Goal: Task Accomplishment & Management: Use online tool/utility

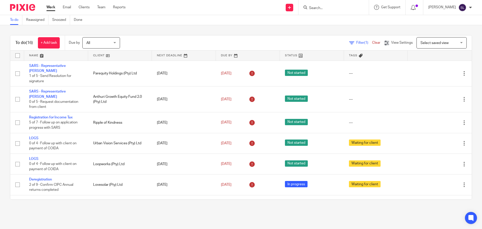
click at [315, 9] on input "Search" at bounding box center [331, 8] width 45 height 5
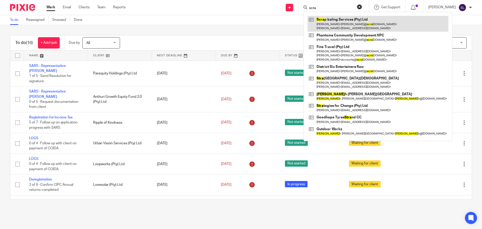
type input "scra"
click at [339, 19] on link at bounding box center [378, 24] width 141 height 16
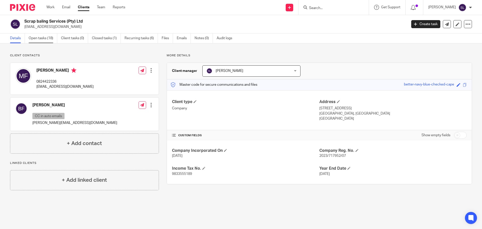
click at [32, 39] on link "Open tasks (18)" at bounding box center [43, 38] width 29 height 10
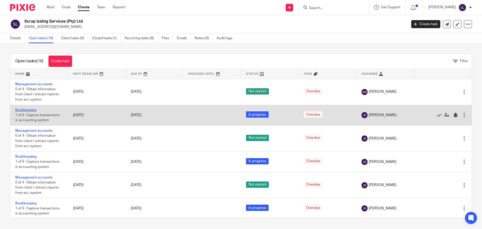
click at [26, 108] on link "Bookkeeping" at bounding box center [25, 110] width 21 height 4
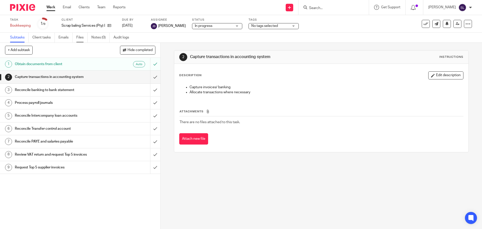
click at [81, 38] on link "Files" at bounding box center [81, 38] width 11 height 10
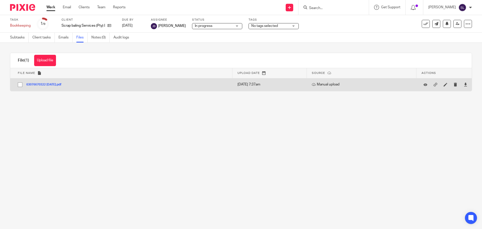
click at [46, 84] on button "63076670322 2025-01-03.pdf" at bounding box center [45, 85] width 39 height 4
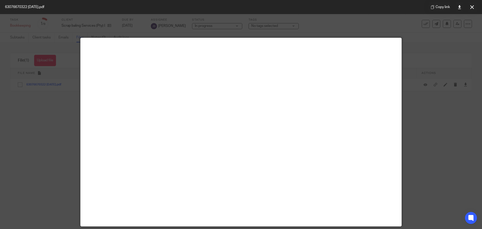
click at [63, 127] on div at bounding box center [241, 114] width 482 height 229
click at [471, 5] on icon at bounding box center [473, 7] width 4 height 4
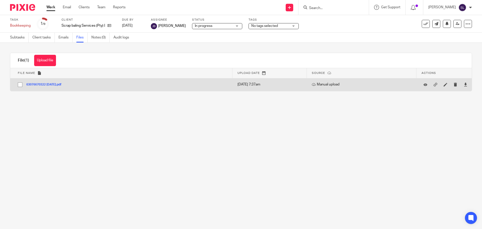
click at [62, 86] on button "63076670322 2025-01-03.pdf" at bounding box center [45, 85] width 39 height 4
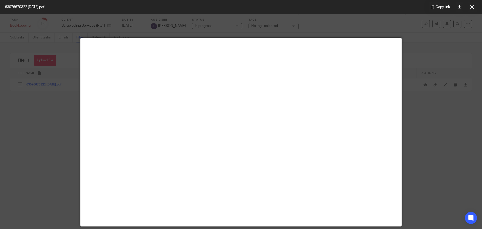
scroll to position [35, 0]
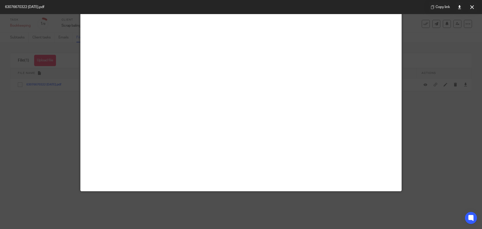
click at [75, 173] on div at bounding box center [241, 114] width 482 height 229
click at [472, 6] on icon at bounding box center [473, 7] width 4 height 4
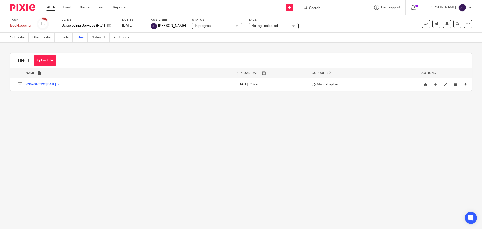
click at [15, 40] on link "Subtasks" at bounding box center [19, 38] width 19 height 10
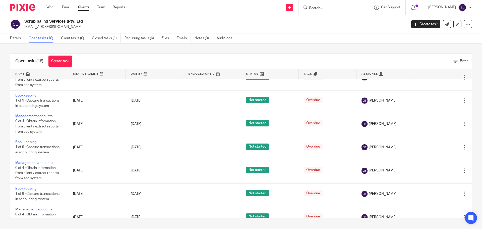
scroll to position [281, 0]
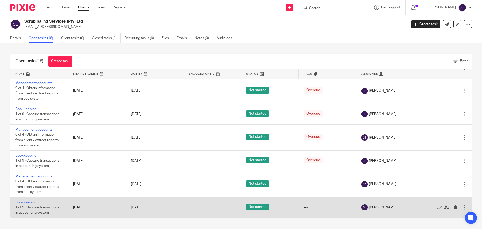
click at [33, 202] on link "Bookkeeping" at bounding box center [25, 203] width 21 height 4
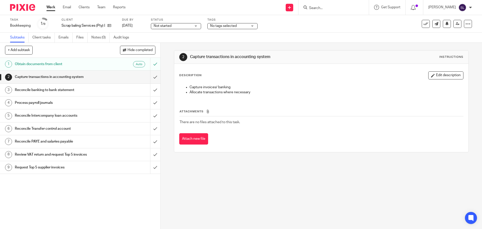
click at [76, 39] on ul "Subtasks Client tasks Emails Files Notes (0) Audit logs" at bounding box center [73, 38] width 127 height 10
click at [78, 38] on link "Files" at bounding box center [81, 38] width 11 height 10
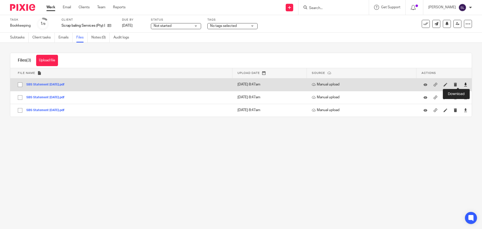
click at [464, 85] on icon at bounding box center [466, 85] width 4 height 4
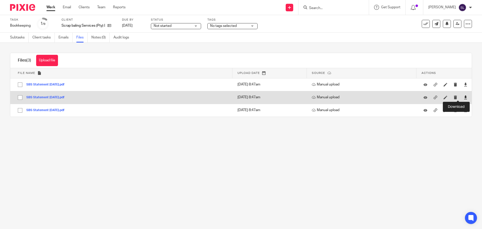
click at [464, 97] on icon at bounding box center [466, 97] width 4 height 4
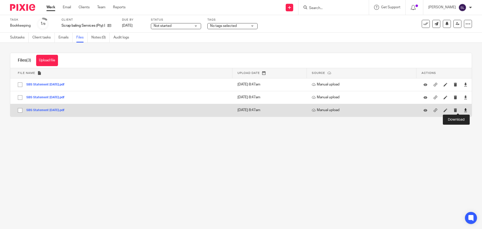
click at [464, 111] on icon at bounding box center [466, 110] width 4 height 4
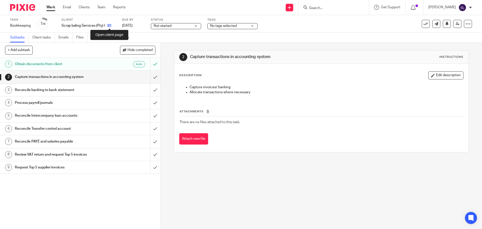
click at [108, 25] on link at bounding box center [108, 25] width 6 height 5
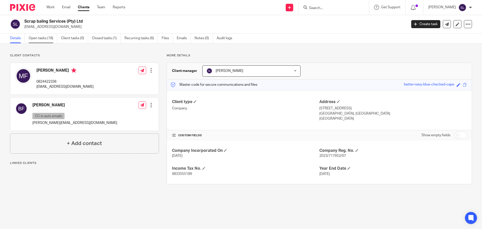
click at [38, 39] on link "Open tasks (18)" at bounding box center [43, 38] width 29 height 10
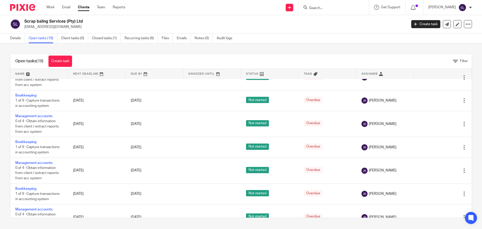
scroll to position [281, 0]
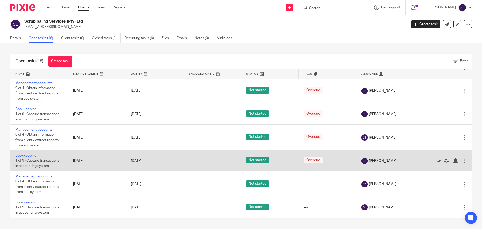
click at [28, 155] on link "Bookkeeping" at bounding box center [25, 156] width 21 height 4
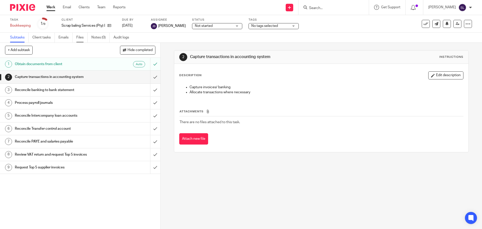
click at [80, 38] on link "Files" at bounding box center [81, 38] width 11 height 10
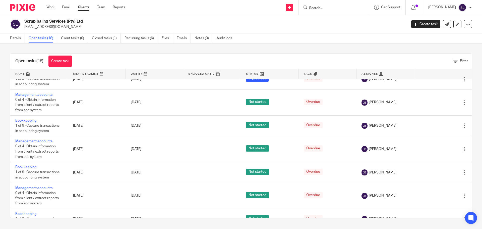
scroll to position [281, 0]
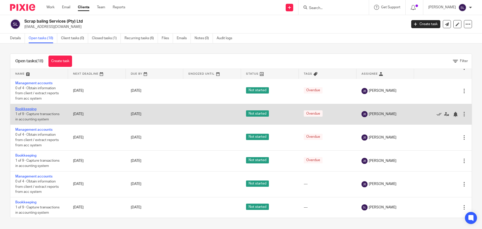
click at [31, 109] on link "Bookkeeping" at bounding box center [25, 109] width 21 height 4
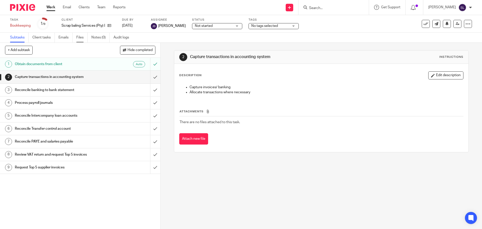
click at [82, 38] on link "Files" at bounding box center [81, 38] width 11 height 10
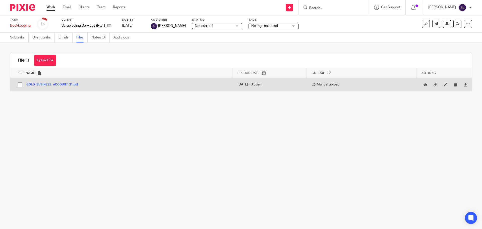
click at [63, 84] on button "GOLD_BUSINESS_ACCOUNT_21.pdf" at bounding box center [54, 85] width 56 height 4
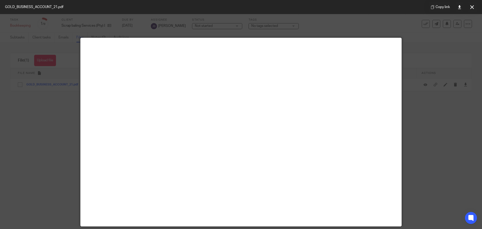
click at [441, 167] on div at bounding box center [241, 114] width 482 height 229
click at [471, 9] on button at bounding box center [472, 7] width 10 height 10
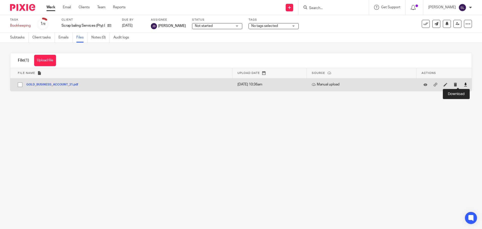
click at [464, 86] on icon at bounding box center [466, 85] width 4 height 4
click at [64, 86] on button "GOLD_BUSINESS_ACCOUNT_21.pdf" at bounding box center [54, 85] width 56 height 4
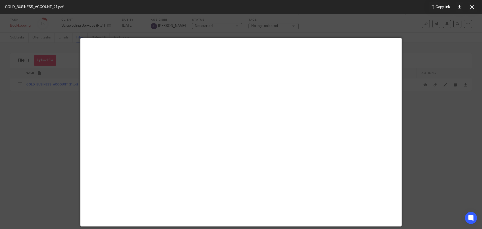
scroll to position [35, 0]
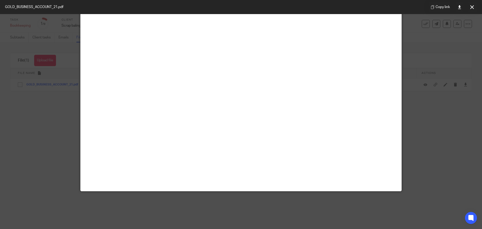
click at [48, 138] on div at bounding box center [241, 114] width 482 height 229
click at [472, 7] on icon at bounding box center [473, 7] width 4 height 4
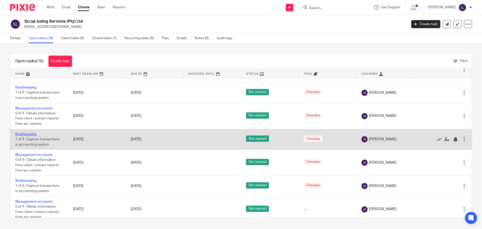
scroll to position [230, 0]
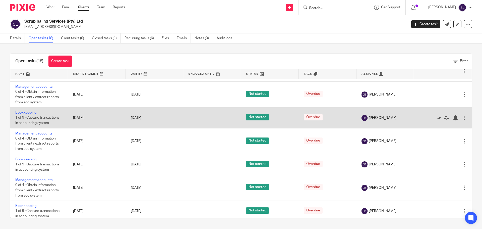
click at [30, 112] on link "Bookkeeping" at bounding box center [25, 113] width 21 height 4
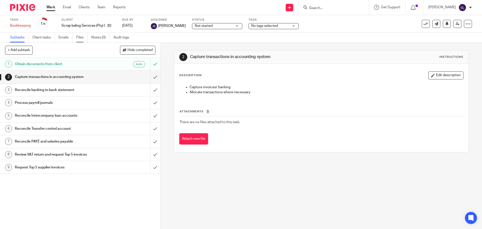
click at [81, 39] on link "Files" at bounding box center [81, 38] width 11 height 10
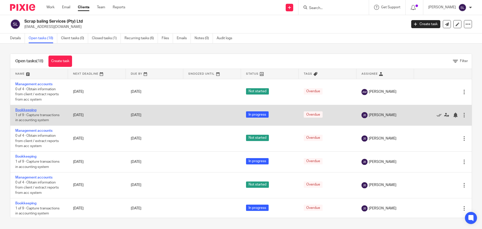
click at [27, 110] on link "Bookkeeping" at bounding box center [25, 110] width 21 height 4
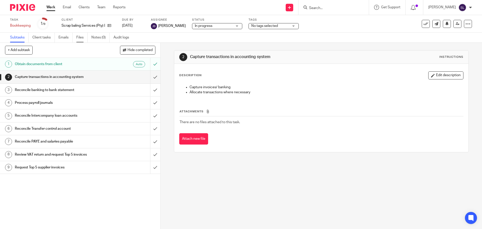
click at [85, 35] on link "Files" at bounding box center [81, 38] width 11 height 10
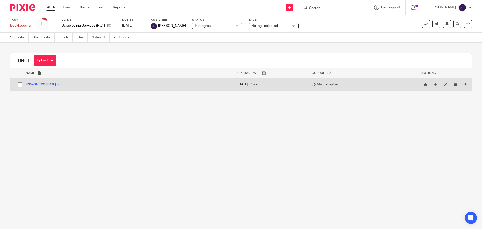
click at [55, 84] on button "63076670322 2025-01-03.pdf" at bounding box center [45, 85] width 39 height 4
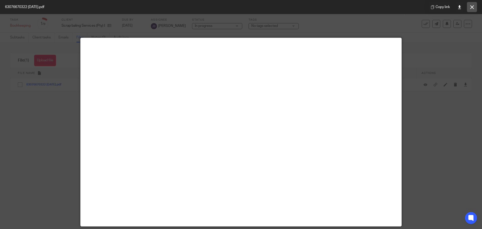
click at [472, 9] on icon at bounding box center [473, 7] width 4 height 4
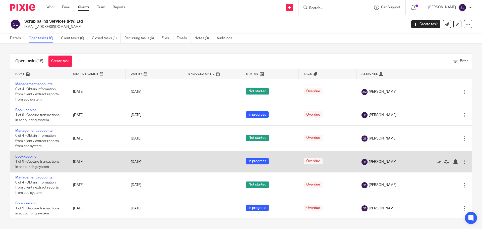
click at [26, 157] on link "Bookkeeping" at bounding box center [25, 157] width 21 height 4
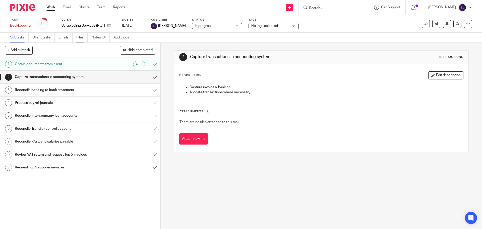
click at [82, 38] on link "Files" at bounding box center [81, 38] width 11 height 10
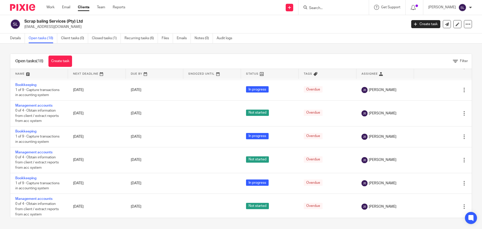
scroll to position [50, 0]
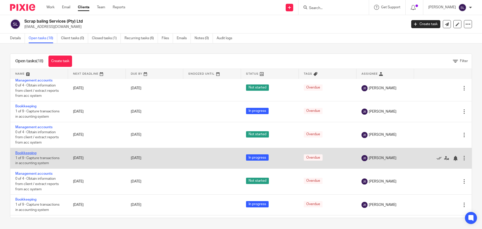
click at [31, 153] on link "Bookkeeping" at bounding box center [25, 153] width 21 height 4
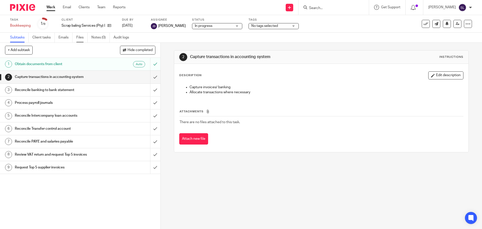
click at [80, 40] on link "Files" at bounding box center [81, 38] width 11 height 10
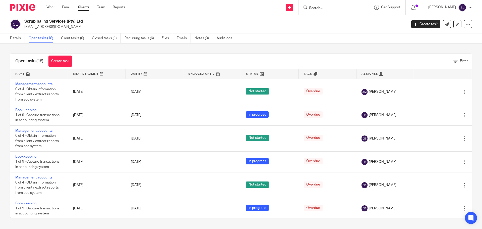
scroll to position [75, 0]
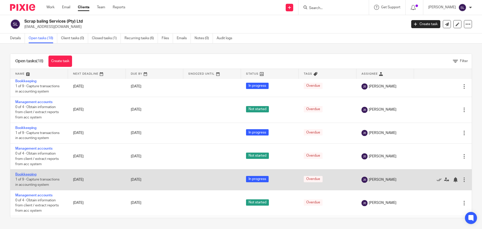
click at [28, 176] on link "Bookkeeping" at bounding box center [25, 175] width 21 height 4
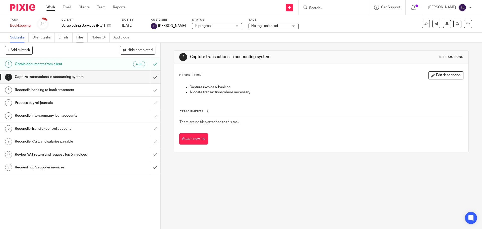
click at [83, 36] on link "Files" at bounding box center [81, 38] width 11 height 10
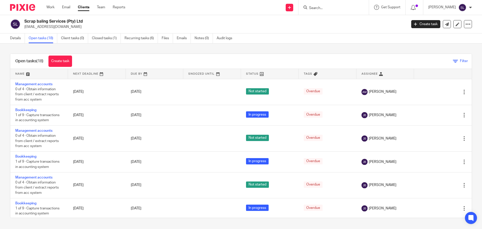
click at [453, 62] on icon at bounding box center [455, 61] width 5 height 5
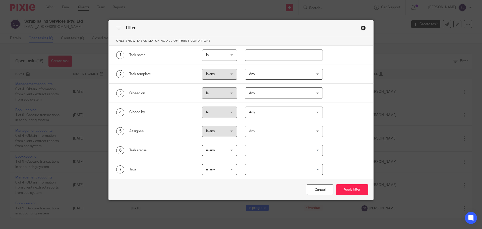
click at [250, 55] on input "text" at bounding box center [284, 55] width 78 height 11
type input "bookkeeping"
click at [350, 190] on button "Apply filter" at bounding box center [352, 189] width 32 height 11
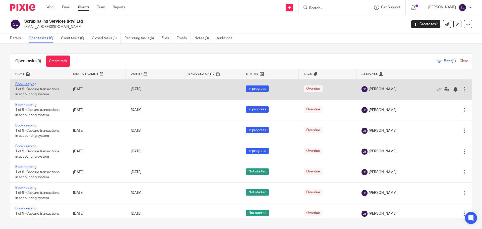
click at [22, 83] on link "Bookkeeping" at bounding box center [25, 84] width 21 height 4
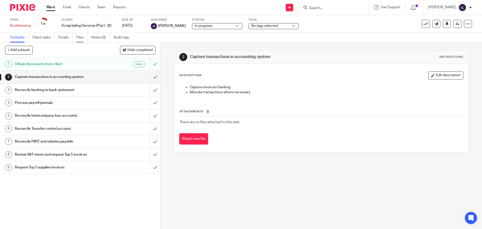
click at [80, 38] on link "Files" at bounding box center [81, 38] width 11 height 10
click at [109, 25] on icon at bounding box center [110, 26] width 4 height 4
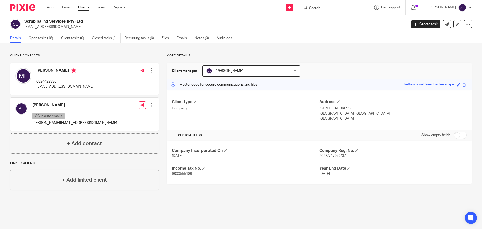
click at [338, 11] on form at bounding box center [336, 7] width 54 height 6
click at [341, 9] on input "Search" at bounding box center [331, 8] width 45 height 5
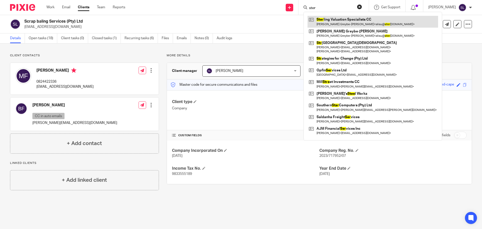
type input "ster"
click at [338, 17] on link at bounding box center [373, 22] width 131 height 12
